Goal: Navigation & Orientation: Find specific page/section

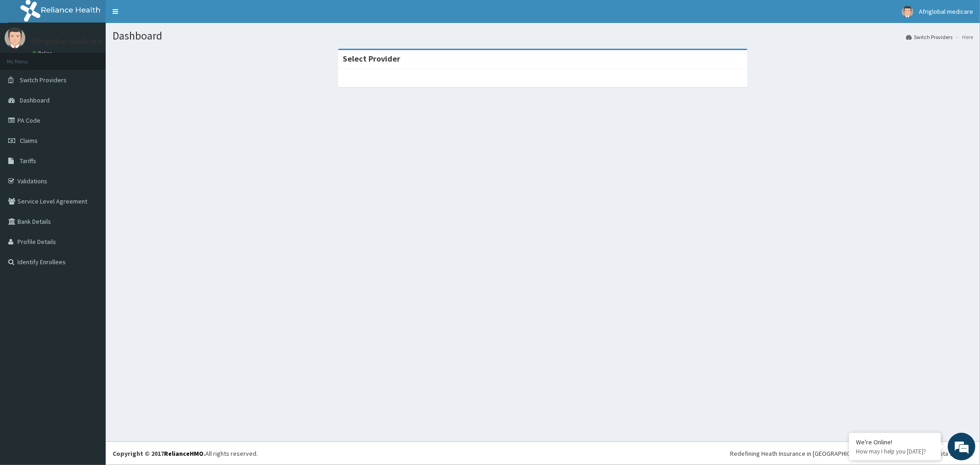
click at [375, 84] on div at bounding box center [543, 78] width 410 height 18
click at [382, 75] on div at bounding box center [543, 78] width 410 height 18
click at [398, 58] on strong "Select Provider" at bounding box center [371, 58] width 57 height 11
click at [395, 72] on div "Select Provider" at bounding box center [543, 68] width 410 height 39
click at [389, 78] on div at bounding box center [543, 78] width 410 height 18
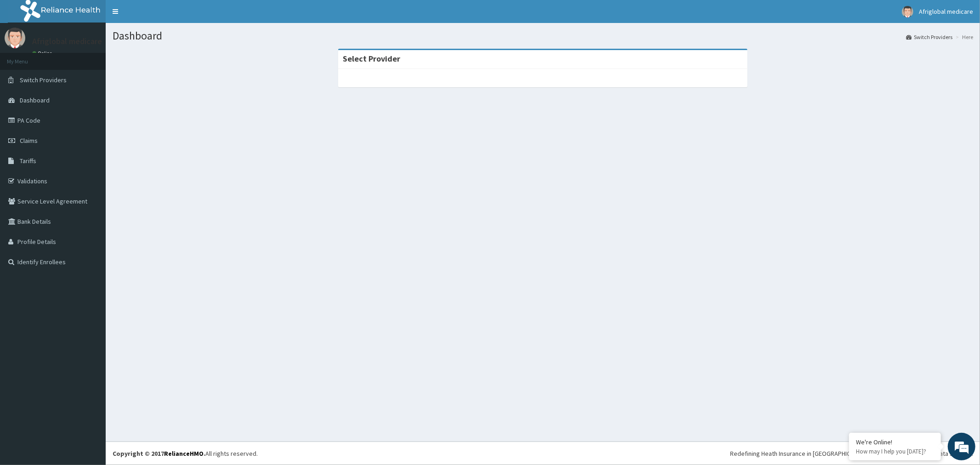
click at [370, 58] on strong "Select Provider" at bounding box center [371, 58] width 57 height 11
click at [434, 55] on div "Select Provider" at bounding box center [543, 59] width 410 height 19
click at [442, 65] on div "Select Provider" at bounding box center [543, 59] width 410 height 19
click at [442, 72] on div at bounding box center [543, 78] width 410 height 18
click at [51, 97] on link "Dashboard" at bounding box center [53, 100] width 106 height 20
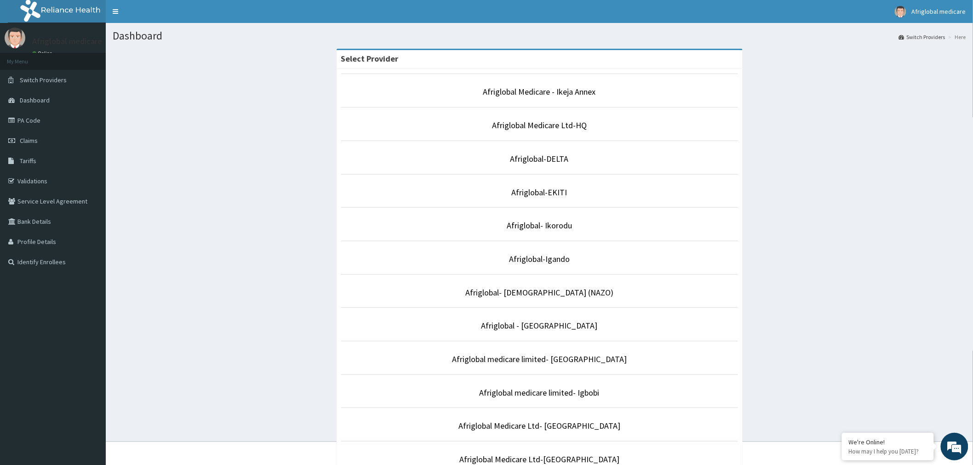
click at [535, 265] on p "Afriglobal-Igando" at bounding box center [539, 259] width 397 height 12
click at [539, 258] on link "Afriglobal-Igando" at bounding box center [539, 259] width 61 height 11
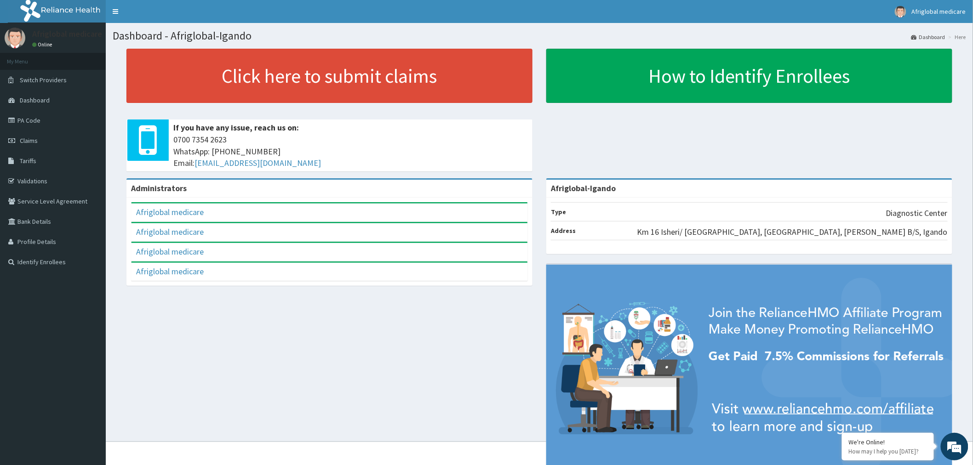
click at [231, 190] on div "Administrators" at bounding box center [329, 189] width 406 height 18
click at [197, 227] on link "Afriglobal medicare" at bounding box center [170, 232] width 68 height 11
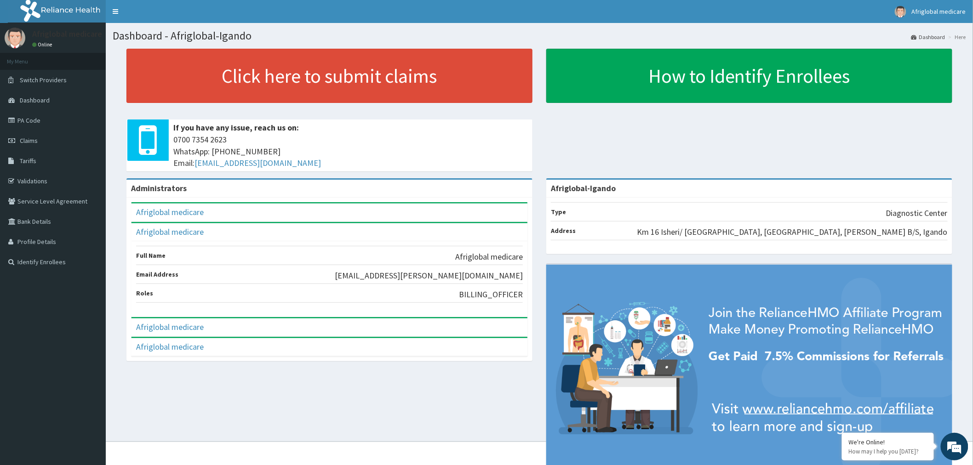
click at [213, 205] on div "Afriglobal medicare" at bounding box center [329, 213] width 396 height 18
click at [160, 207] on link "Afriglobal medicare" at bounding box center [170, 212] width 68 height 11
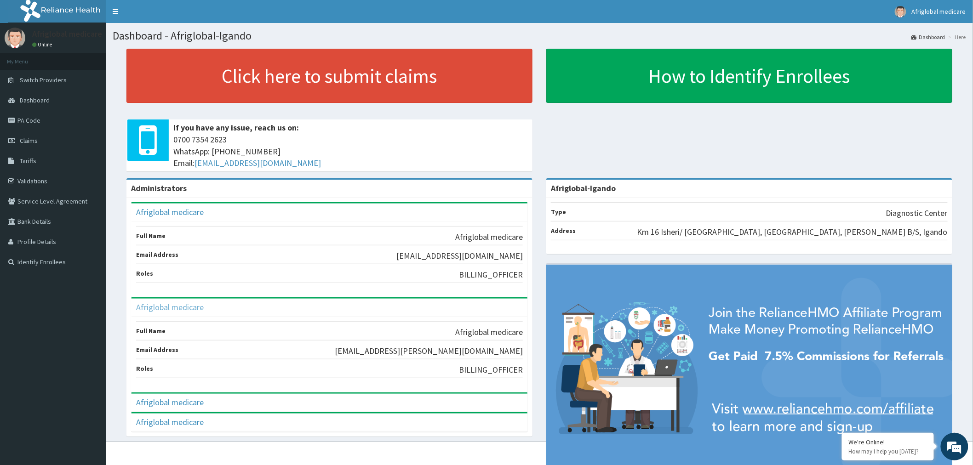
click at [195, 305] on link "Afriglobal medicare" at bounding box center [170, 307] width 68 height 11
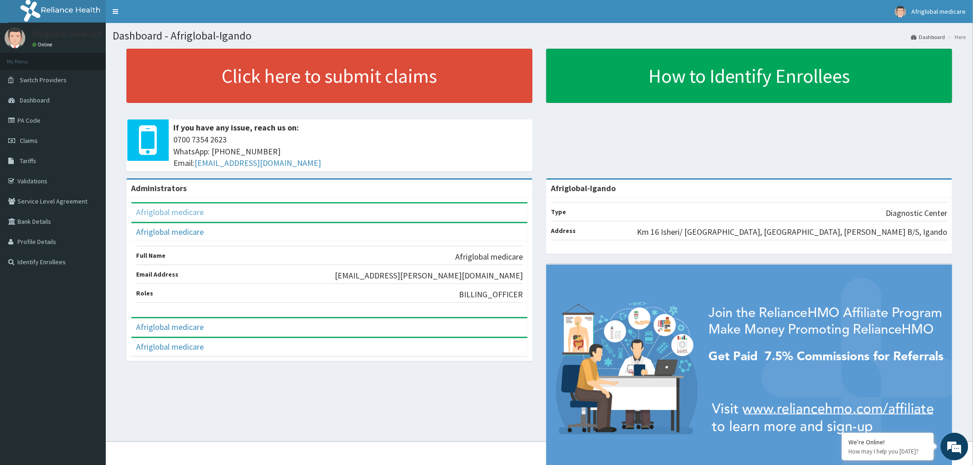
click at [191, 214] on link "Afriglobal medicare" at bounding box center [170, 212] width 68 height 11
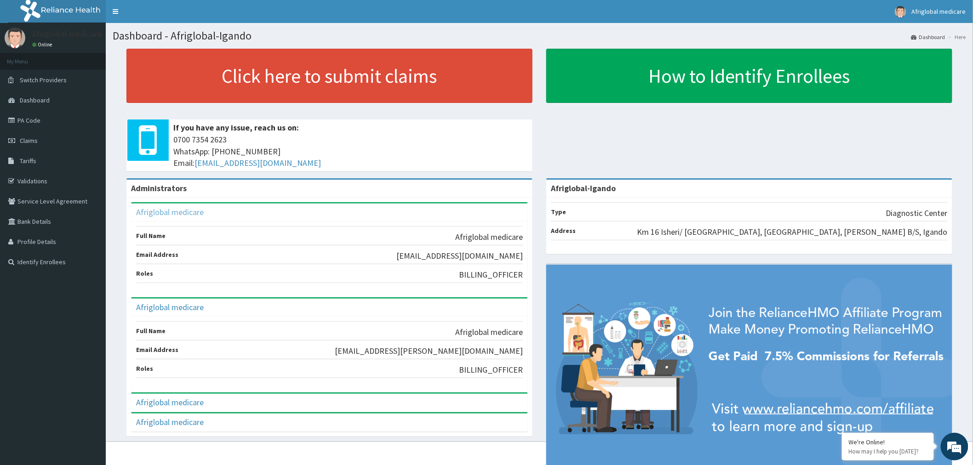
click at [191, 214] on link "Afriglobal medicare" at bounding box center [170, 212] width 68 height 11
click at [184, 213] on link "Afriglobal medicare" at bounding box center [170, 212] width 68 height 11
click at [195, 306] on link "Afriglobal medicare" at bounding box center [170, 307] width 68 height 11
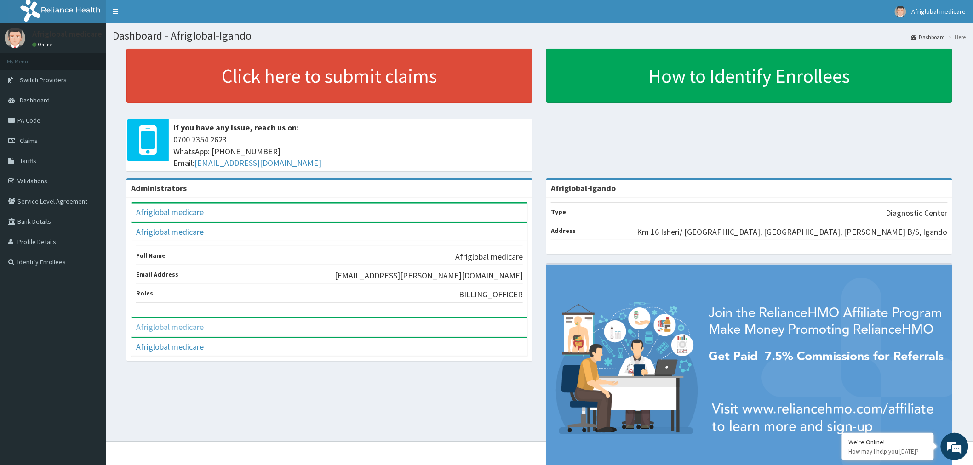
click at [182, 324] on link "Afriglobal medicare" at bounding box center [170, 327] width 68 height 11
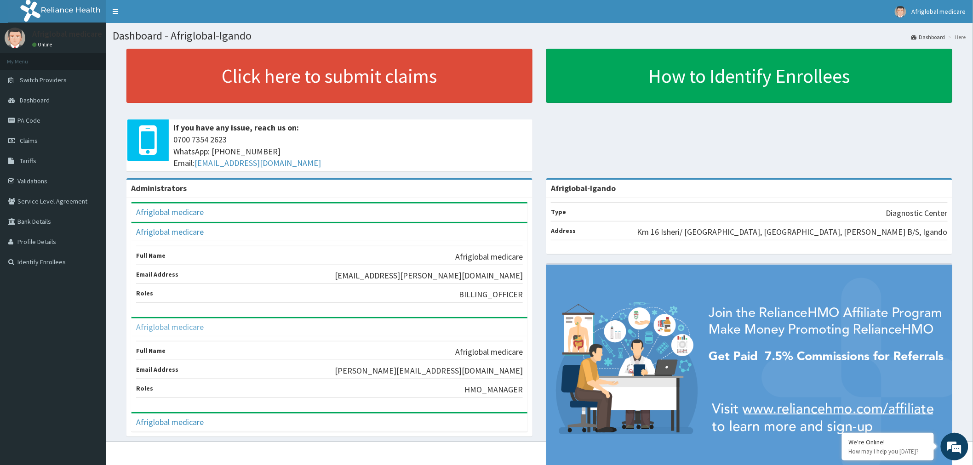
click at [182, 324] on link "Afriglobal medicare" at bounding box center [170, 327] width 68 height 11
click at [184, 418] on link "Afriglobal medicare" at bounding box center [170, 422] width 68 height 11
click at [71, 115] on link "PA Code" at bounding box center [53, 120] width 106 height 20
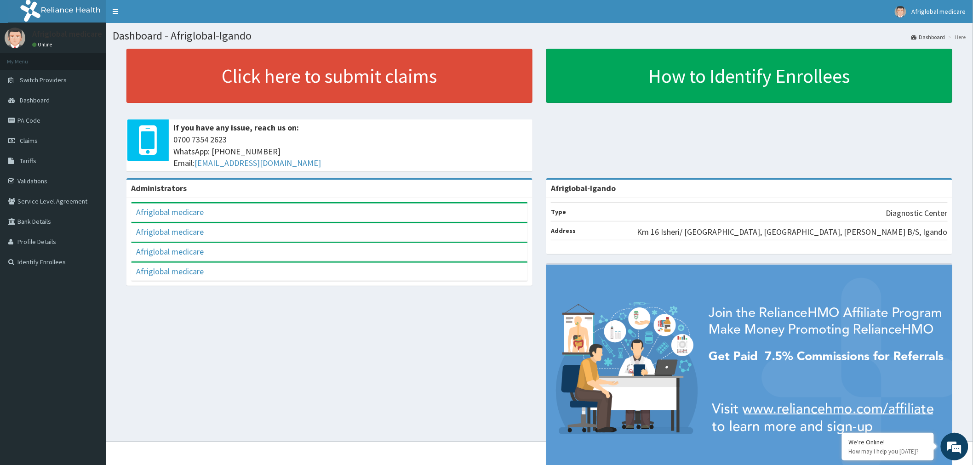
click at [563, 190] on strong "Afriglobal-Igando" at bounding box center [583, 188] width 65 height 11
